Goal: Feedback & Contribution: Submit feedback/report problem

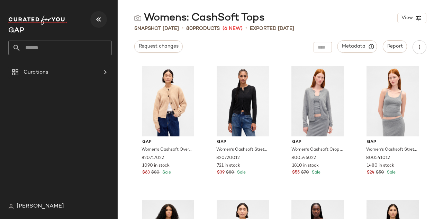
click at [97, 19] on icon "button" at bounding box center [99, 19] width 8 height 8
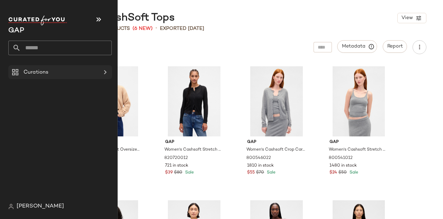
click at [53, 71] on div "Curations" at bounding box center [60, 72] width 78 height 8
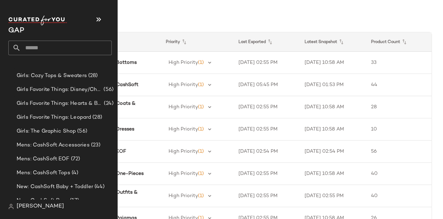
scroll to position [655, 0]
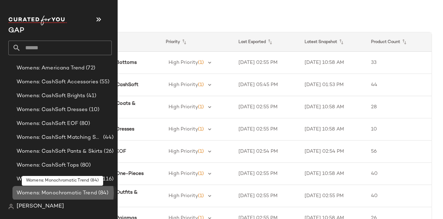
click at [71, 192] on span "Womens: Monochromatic Trend" at bounding box center [57, 193] width 80 height 8
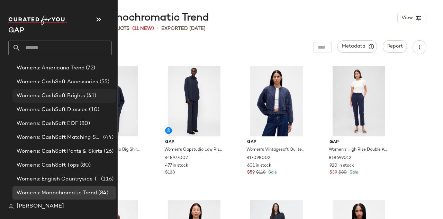
click at [65, 97] on span "Womens: CashSoft Brights" at bounding box center [51, 96] width 69 height 8
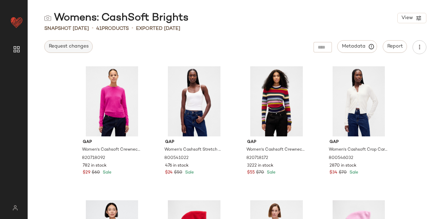
click at [75, 45] on span "Request changes" at bounding box center [69, 47] width 40 height 6
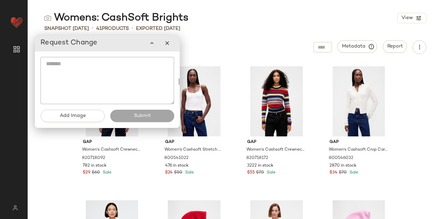
click at [87, 67] on textarea at bounding box center [108, 80] width 134 height 47
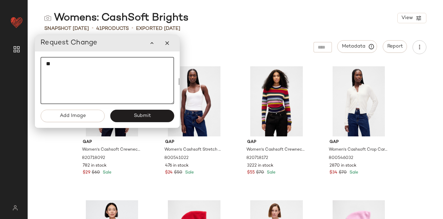
type textarea "*"
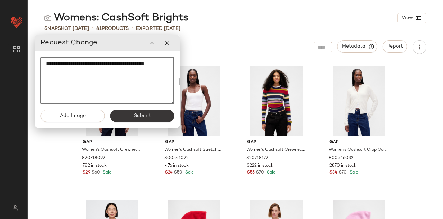
type textarea "**********"
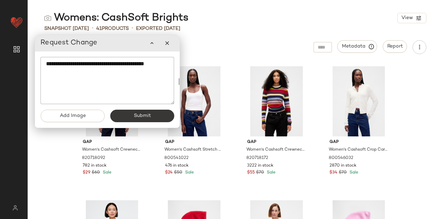
click at [134, 113] on span "Submit" at bounding box center [141, 116] width 17 height 6
